Goal: Task Accomplishment & Management: Manage account settings

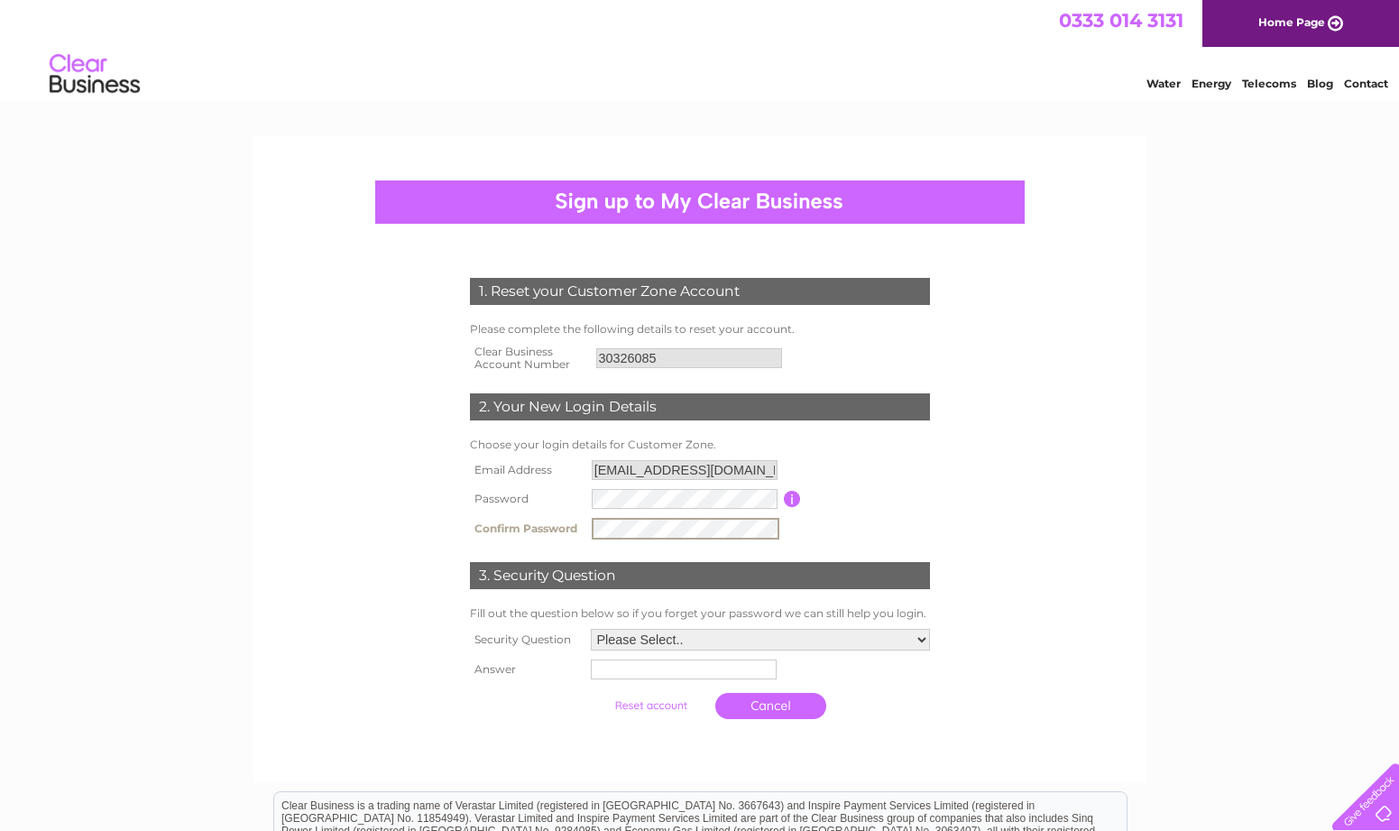
click at [922, 638] on select "Please Select.. In what town or city was your first job? In what town or city d…" at bounding box center [760, 640] width 339 height 22
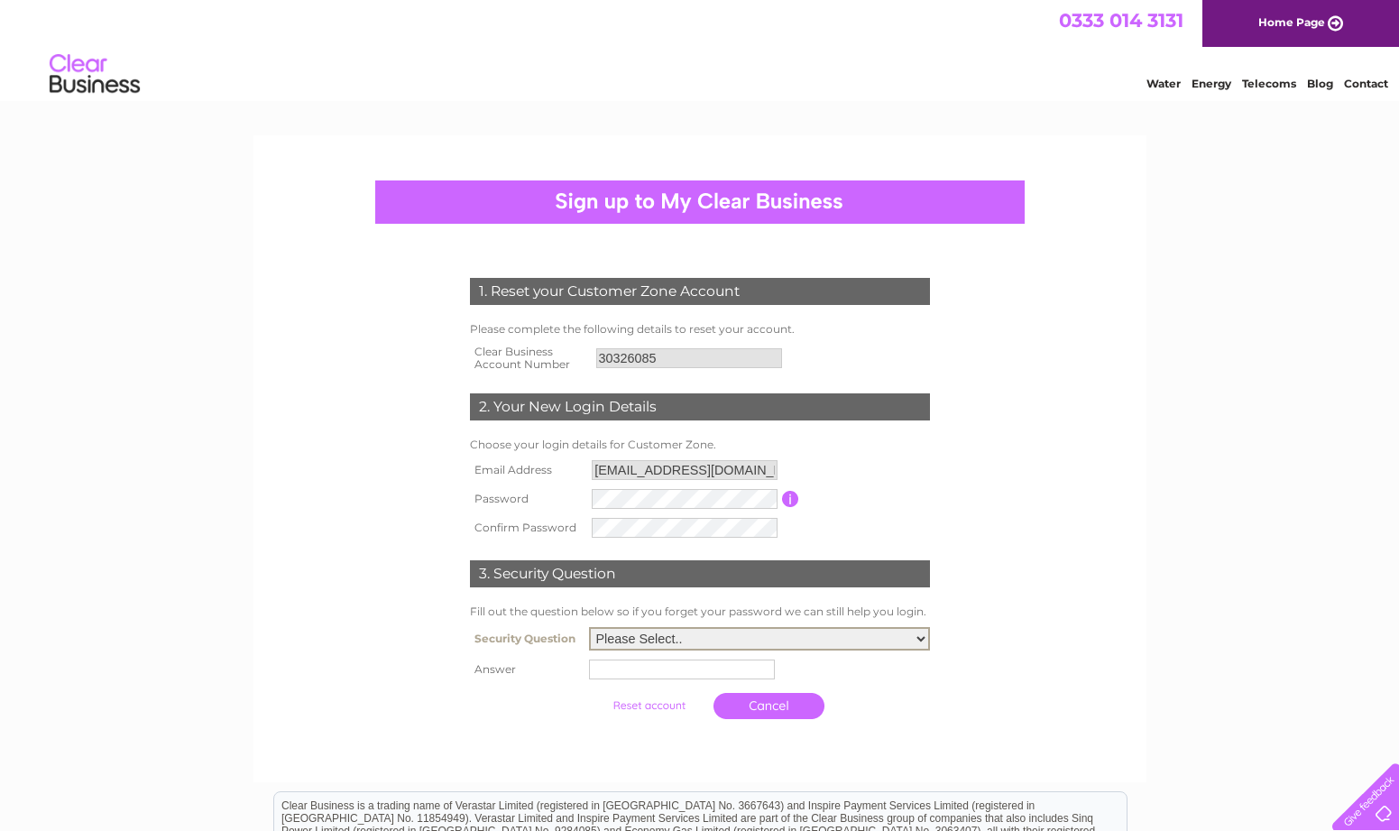
select select "3"
click at [589, 628] on select "Please Select.. In what town or city was your first job? In what town or city d…" at bounding box center [759, 638] width 341 height 23
click at [599, 671] on input "text" at bounding box center [682, 669] width 186 height 20
type input "London"
click at [595, 693] on input "submit" at bounding box center [650, 705] width 111 height 25
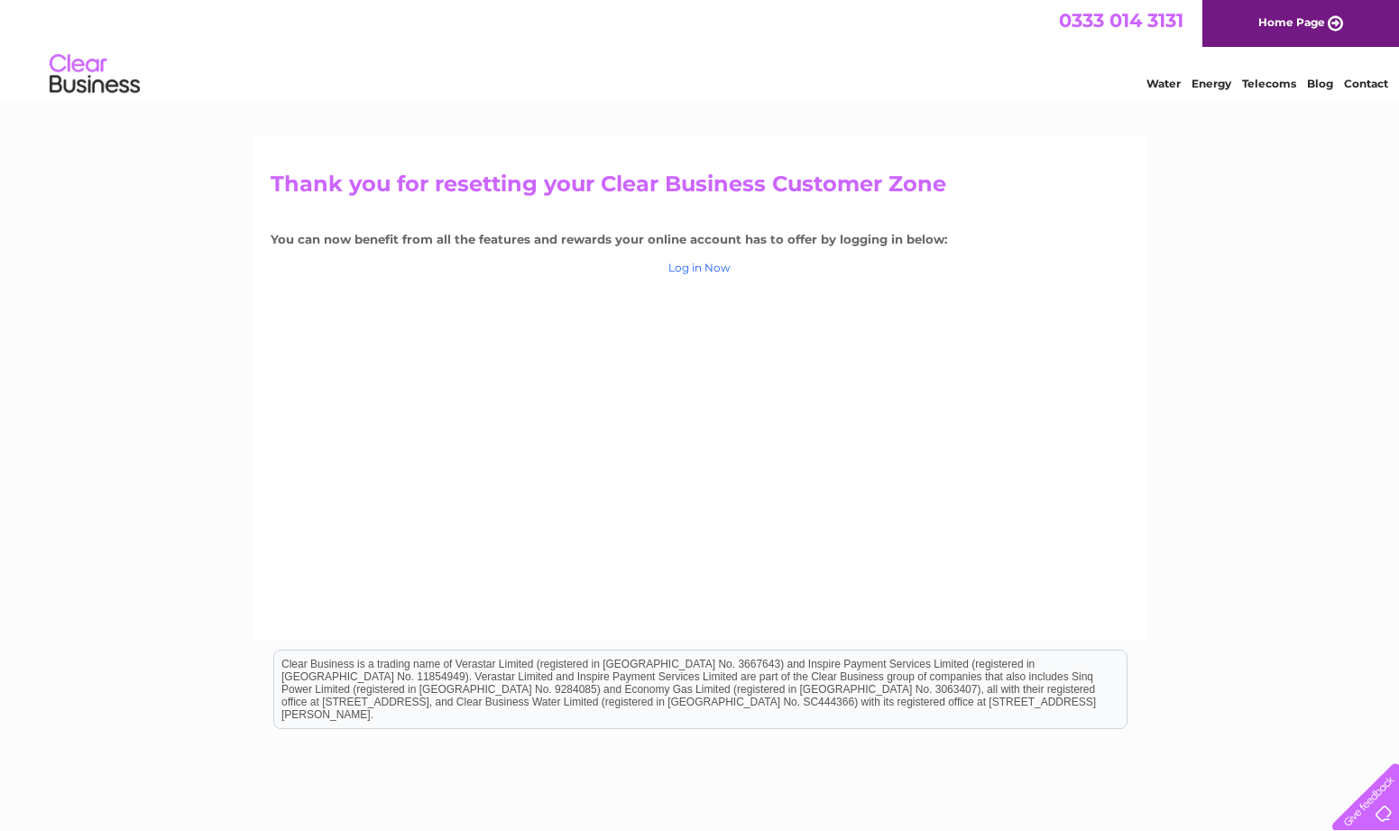
click at [714, 267] on link "Log in Now" at bounding box center [699, 268] width 62 height 14
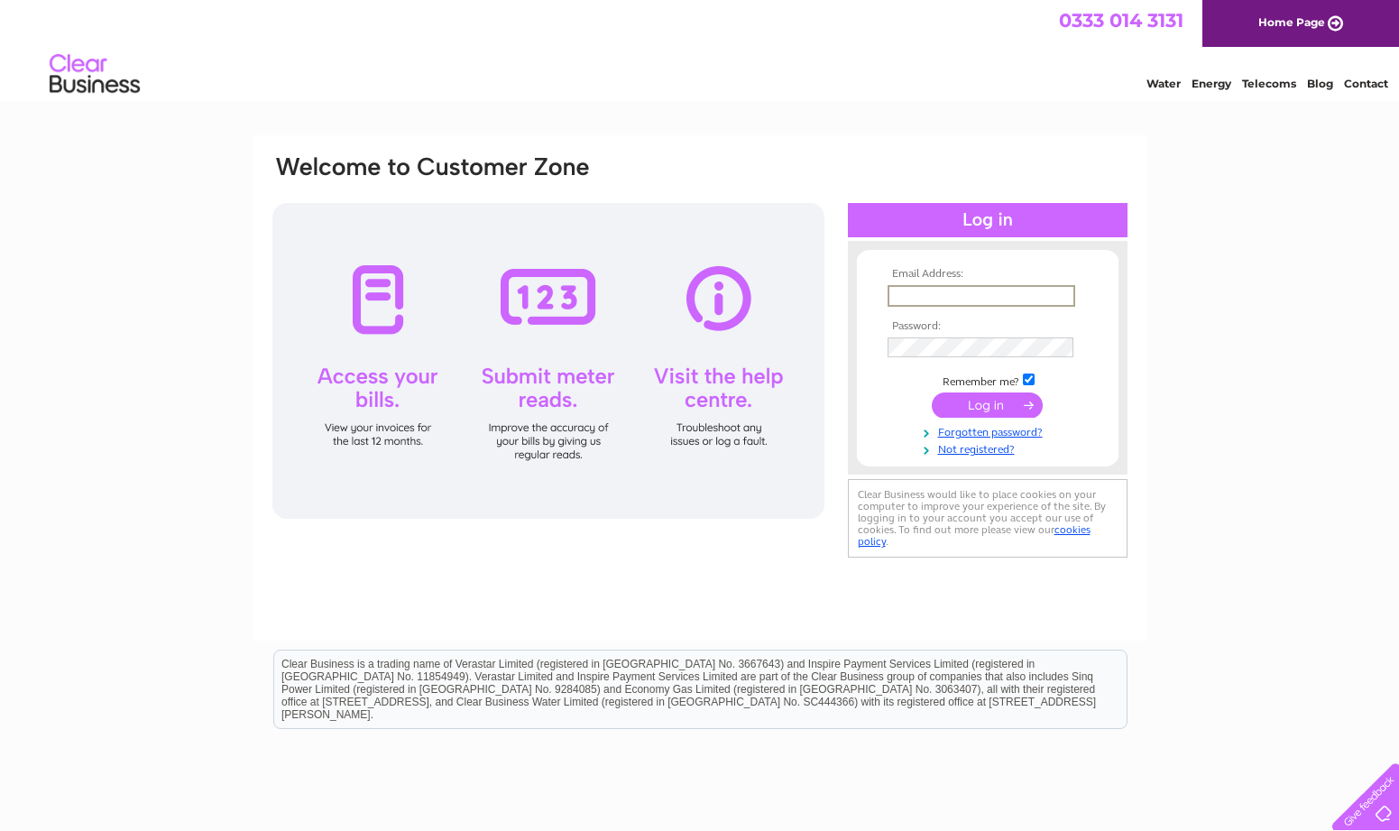
click at [924, 298] on input "text" at bounding box center [982, 296] width 188 height 22
type input "albionartspaces@gmail.com"
click at [976, 401] on input "submit" at bounding box center [987, 403] width 111 height 25
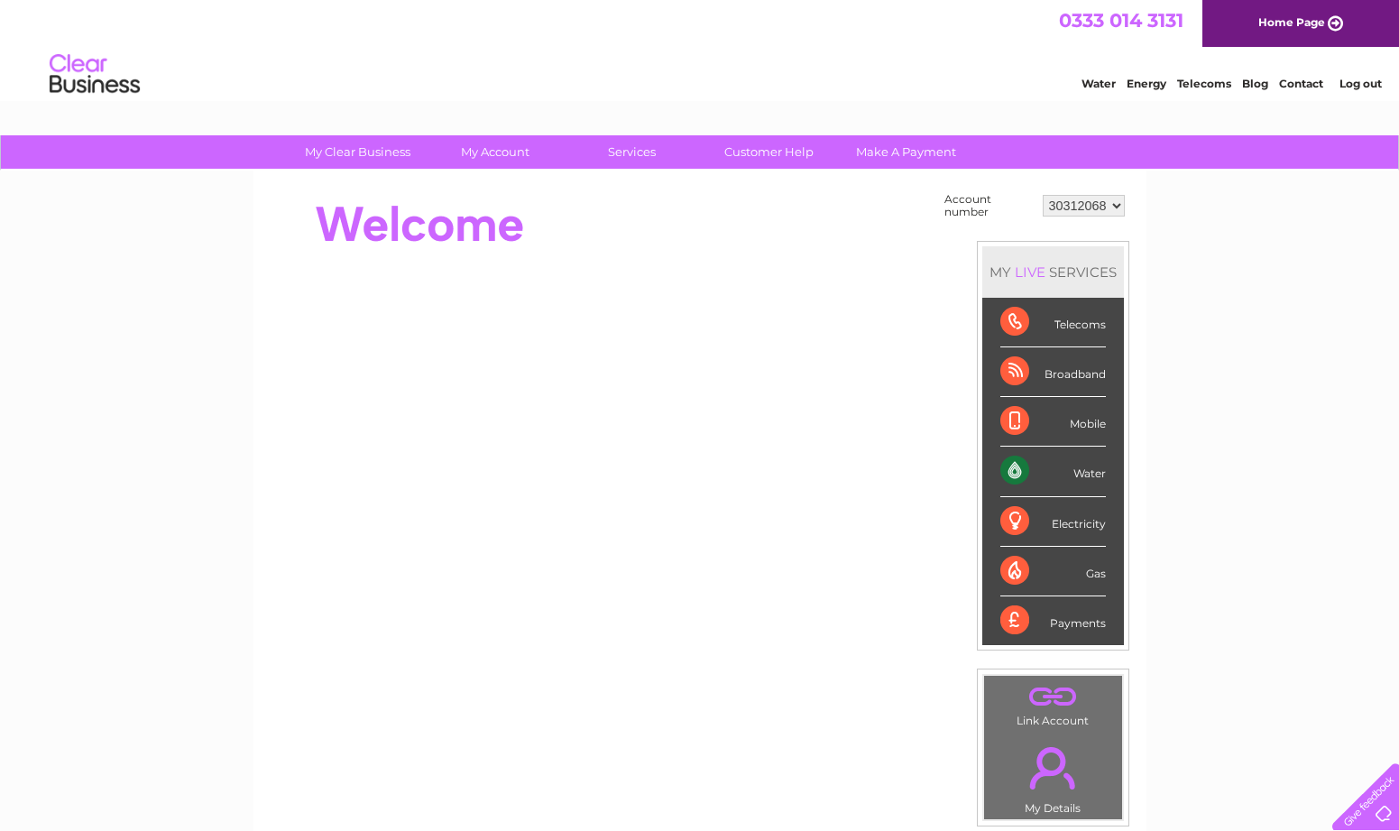
click at [1118, 203] on select "30312068" at bounding box center [1084, 206] width 82 height 22
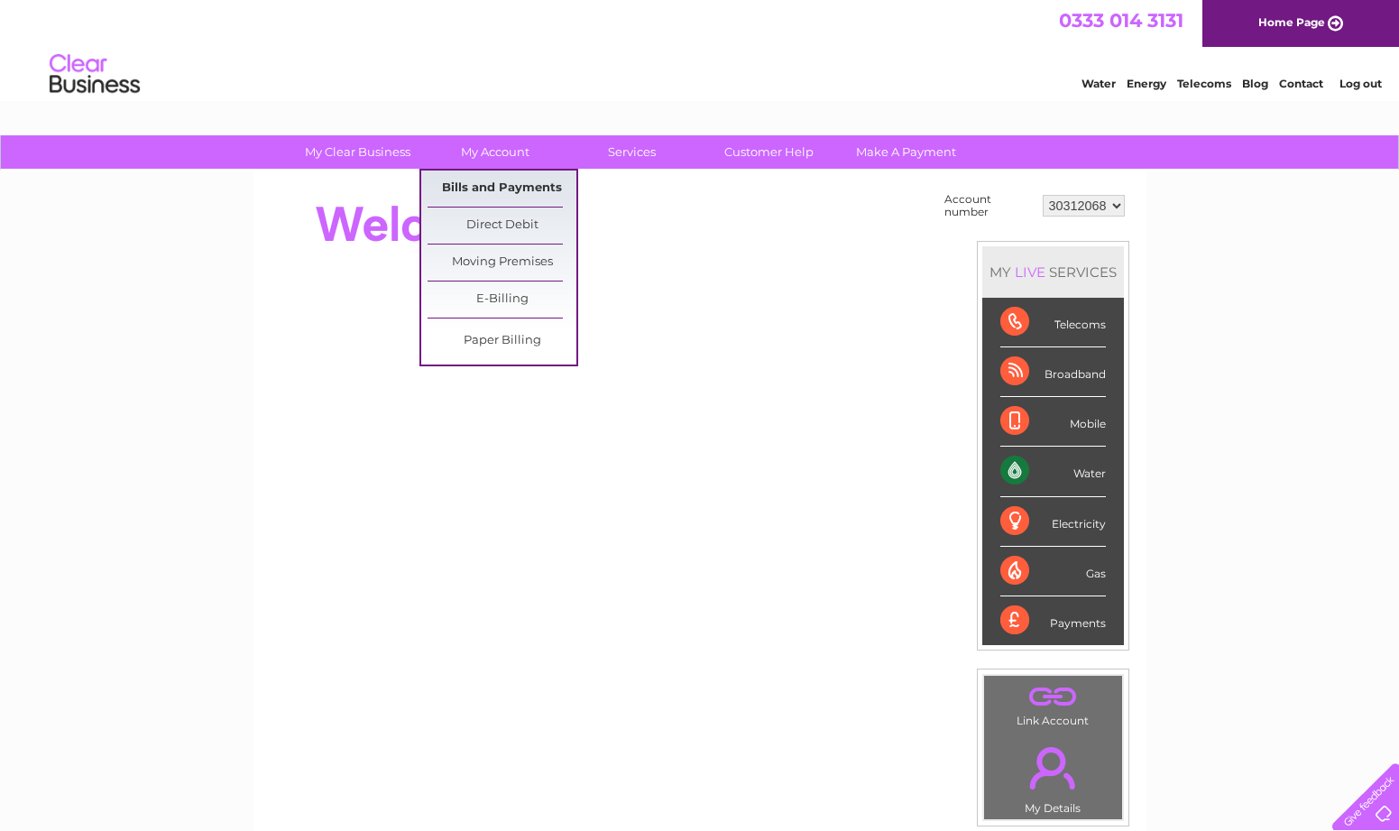
click at [499, 183] on link "Bills and Payments" at bounding box center [502, 188] width 149 height 36
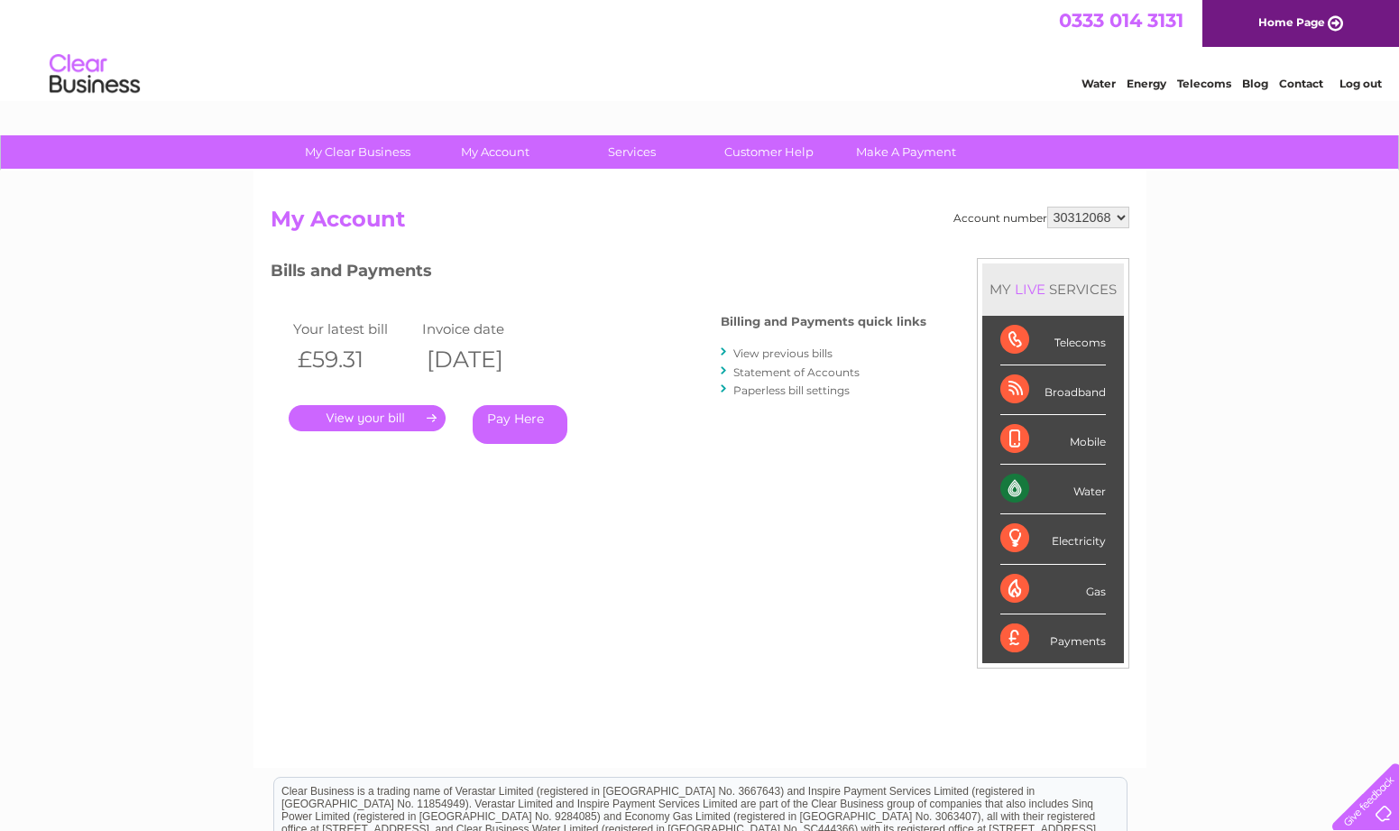
click at [1119, 216] on select "30312068" at bounding box center [1088, 218] width 82 height 22
click at [1120, 216] on select "30312068" at bounding box center [1088, 218] width 82 height 22
